Goal: Register for event/course

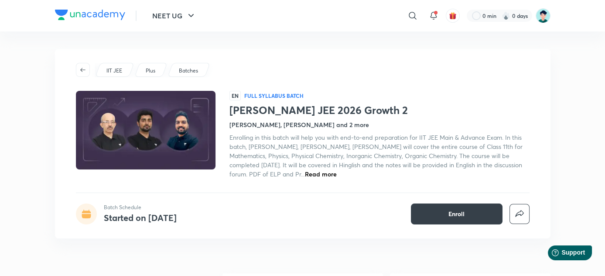
click at [431, 203] on button "Enroll" at bounding box center [457, 213] width 92 height 21
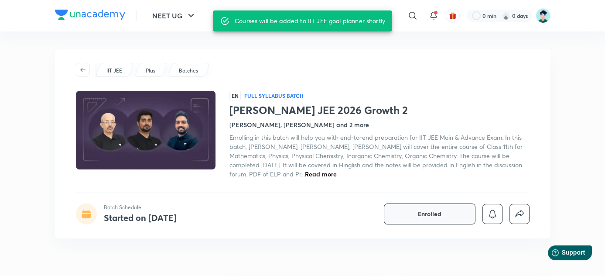
click at [440, 212] on span "Enrolled" at bounding box center [430, 213] width 24 height 9
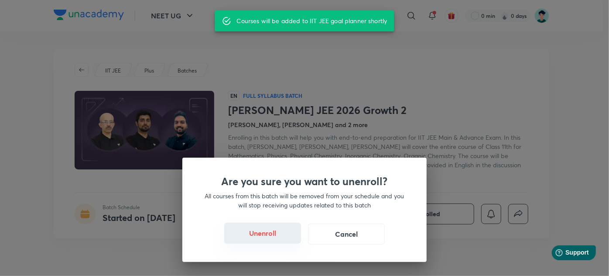
click at [274, 231] on button "Unenroll" at bounding box center [262, 232] width 77 height 21
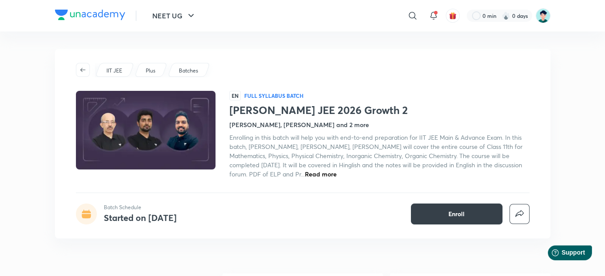
click at [452, 209] on span "Enroll" at bounding box center [456, 213] width 16 height 9
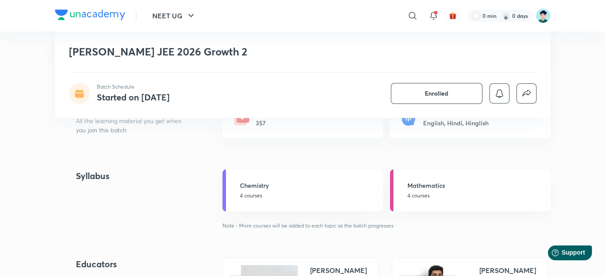
scroll to position [119, 0]
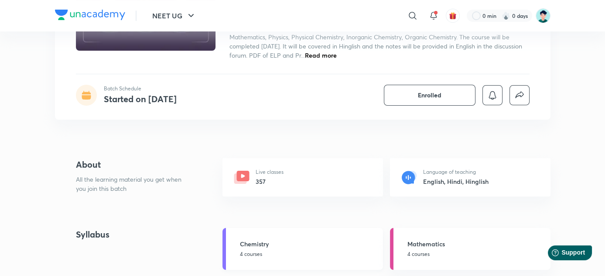
click at [262, 249] on div "Chemistry 4 courses" at bounding box center [309, 248] width 138 height 19
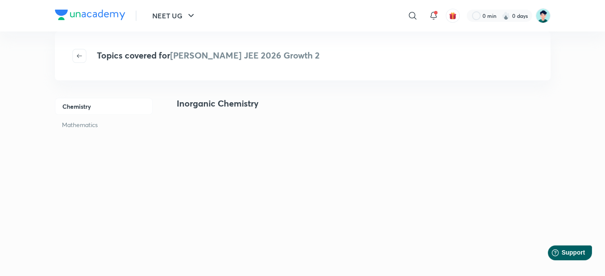
click at [90, 122] on p "Mathematics" at bounding box center [104, 124] width 98 height 16
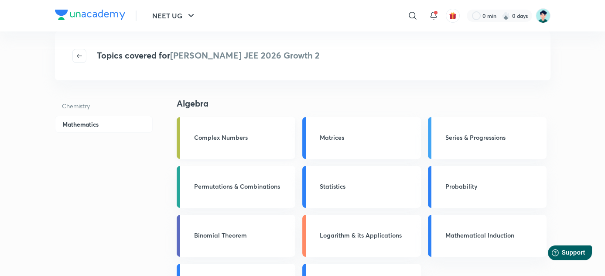
click at [242, 142] on div "Complex Numbers" at bounding box center [242, 138] width 96 height 11
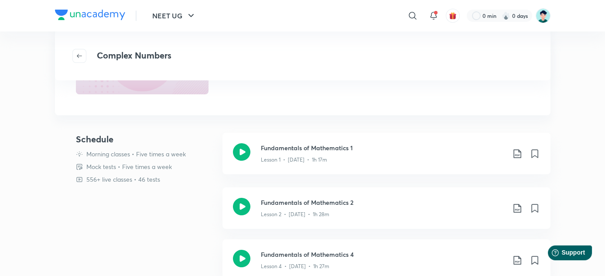
scroll to position [119, 0]
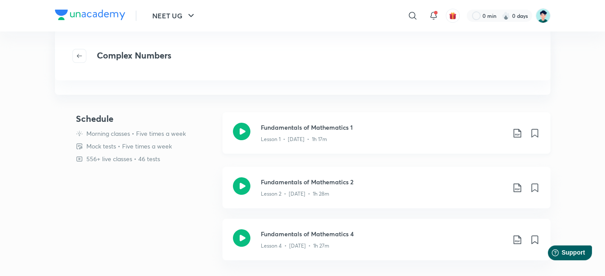
click at [248, 130] on icon at bounding box center [241, 131] width 17 height 17
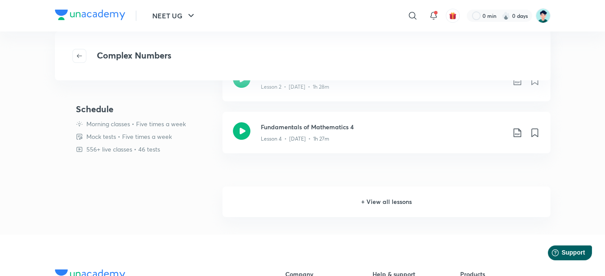
scroll to position [198, 0]
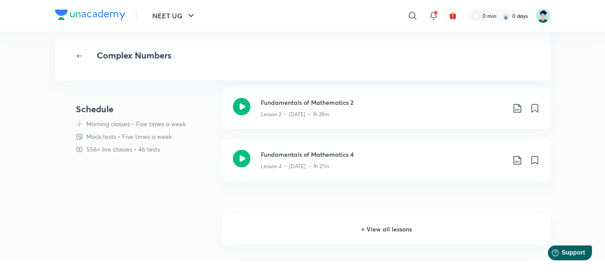
click at [390, 224] on h6 "+ View all lessons" at bounding box center [386, 229] width 328 height 31
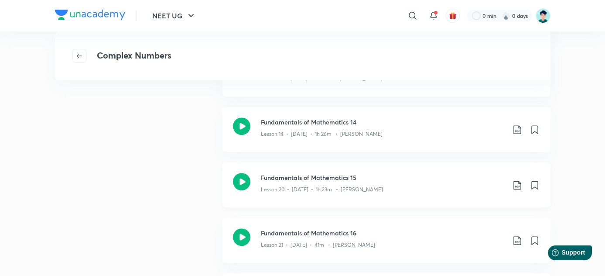
scroll to position [790, 0]
click at [317, 185] on p "Lesson 20 • May 1 • 1h 23m • Rahul Maheshwary" at bounding box center [322, 189] width 122 height 8
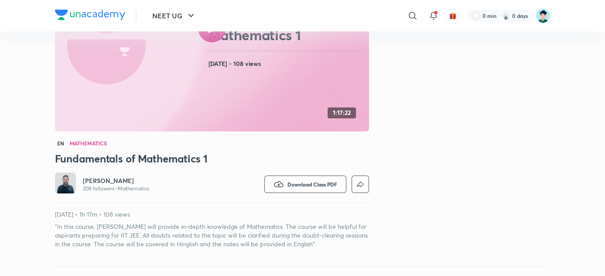
scroll to position [136, 0]
